Goal: Check status

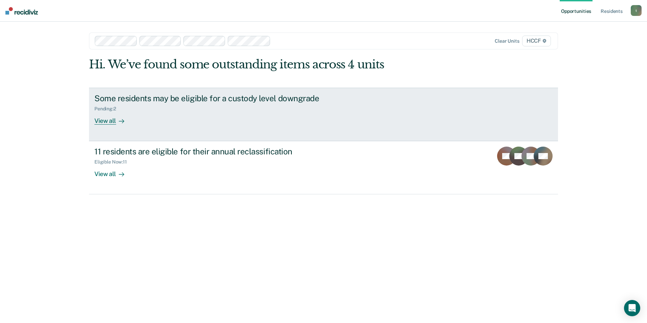
click at [109, 121] on div "View all" at bounding box center [113, 117] width 38 height 13
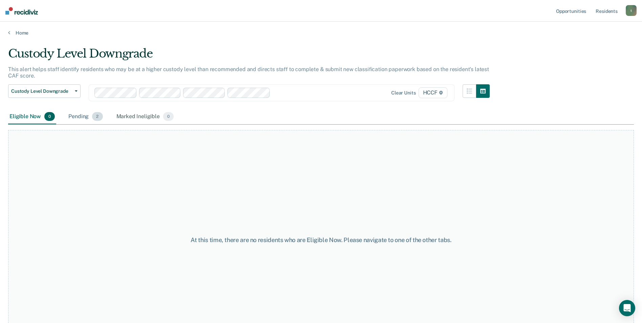
click at [81, 117] on div "Pending 2" at bounding box center [85, 116] width 37 height 15
